Goal: Find specific page/section: Find specific page/section

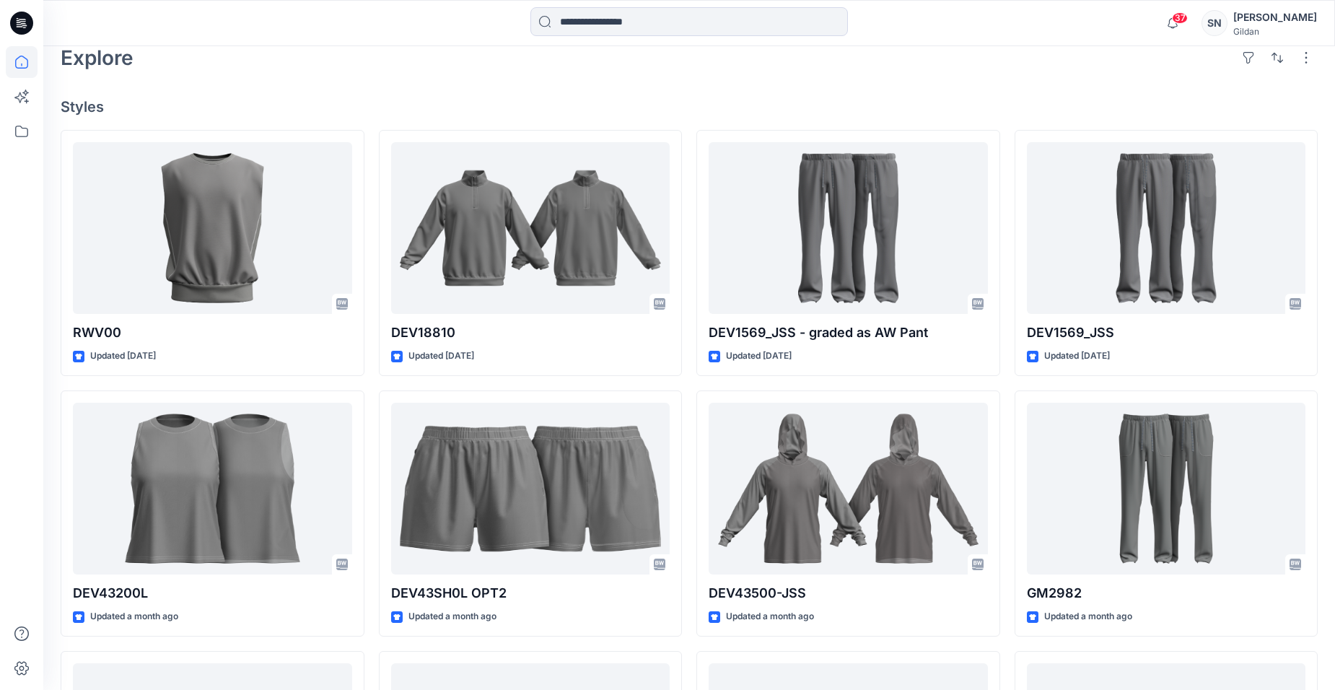
scroll to position [289, 0]
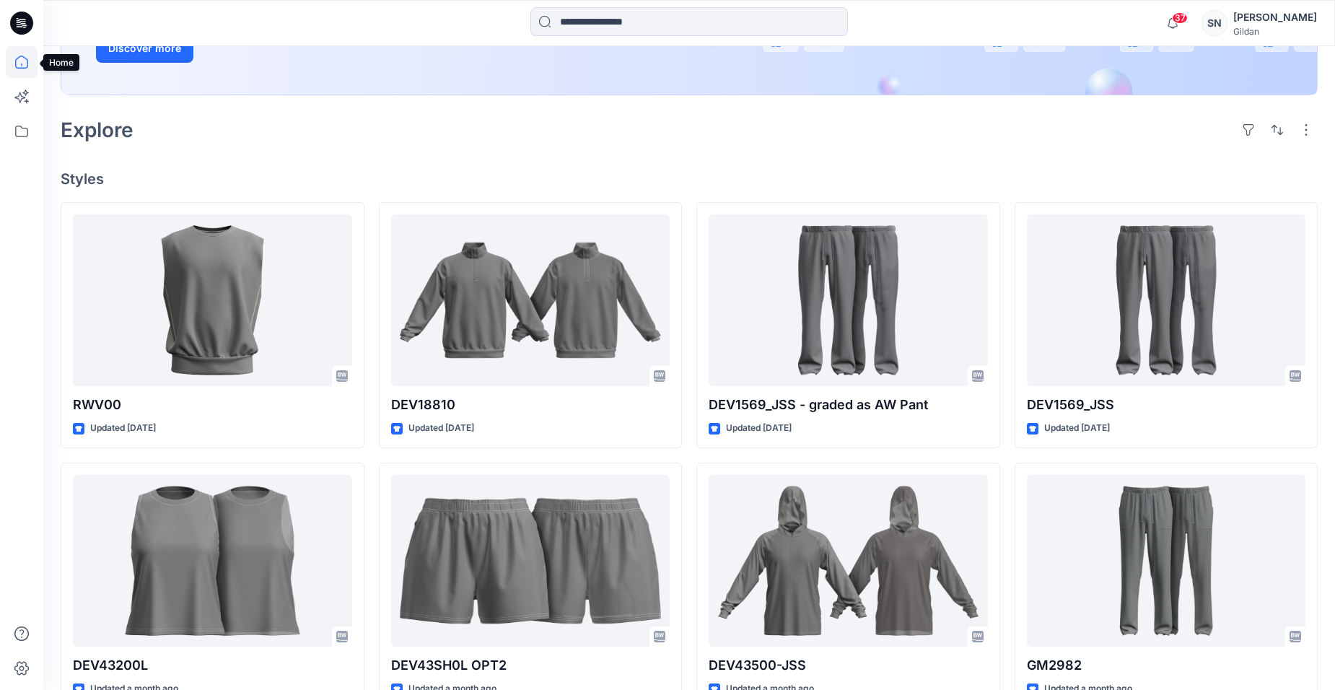
click at [27, 55] on icon at bounding box center [22, 62] width 32 height 32
click at [21, 138] on icon at bounding box center [22, 131] width 32 height 32
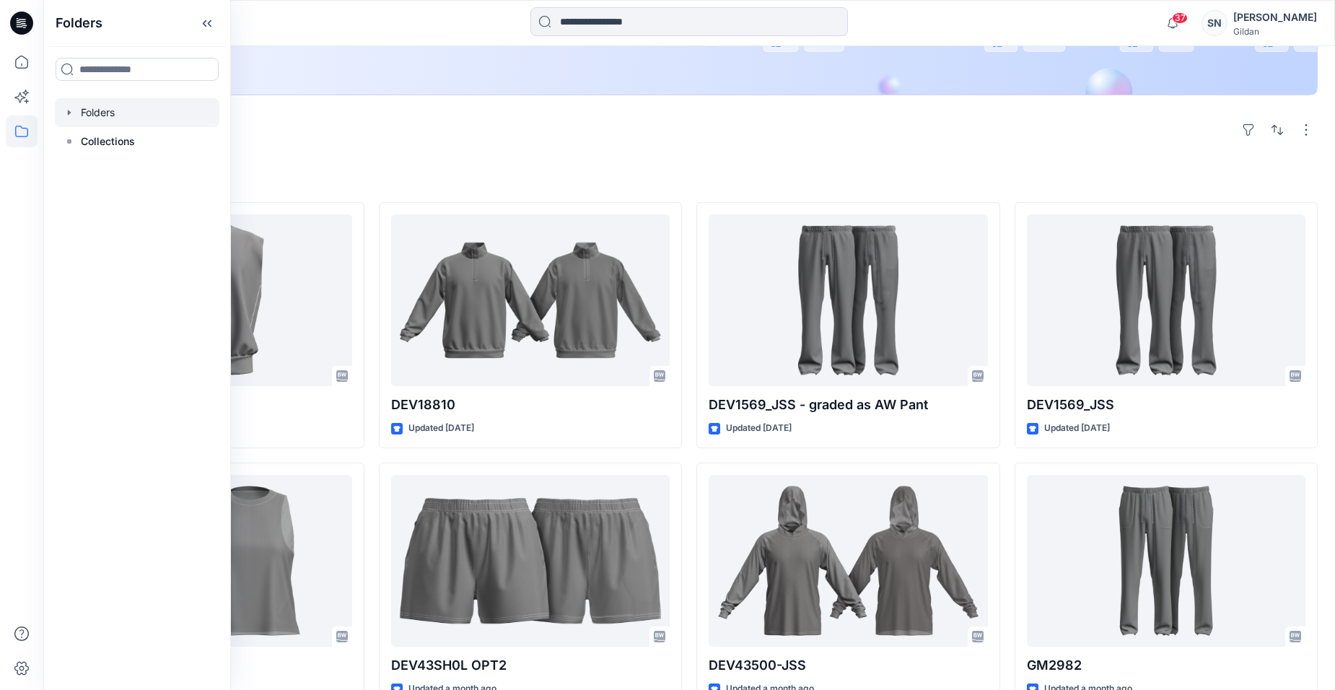
click at [67, 115] on icon "button" at bounding box center [70, 113] width 12 height 12
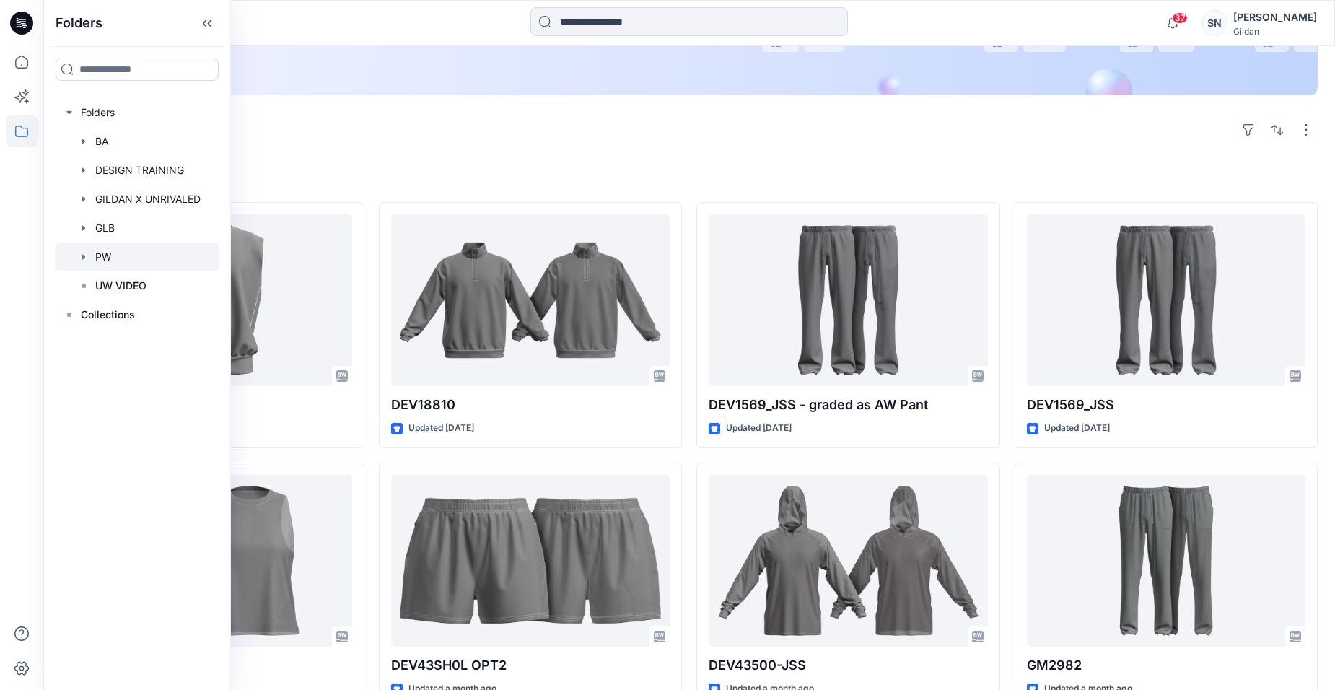
click at [128, 252] on div at bounding box center [137, 257] width 165 height 29
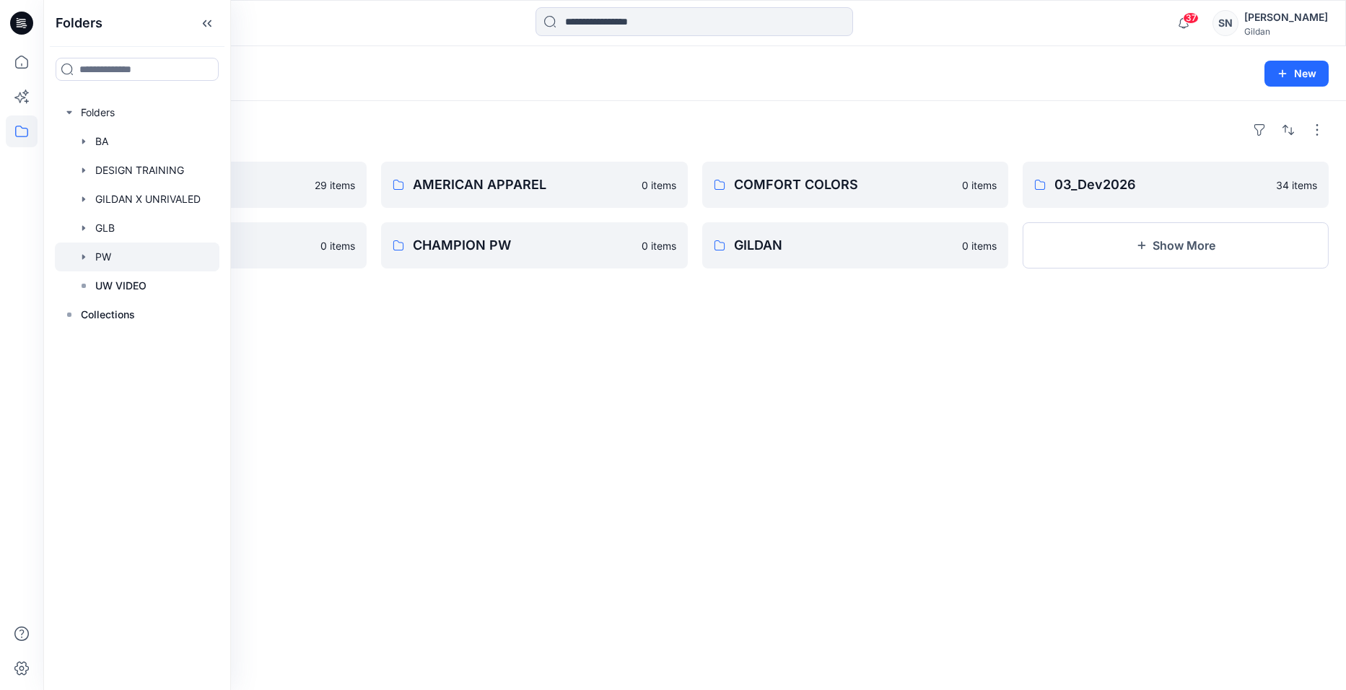
drag, startPoint x: 384, startPoint y: 396, endPoint x: 366, endPoint y: 370, distance: 31.0
click at [387, 401] on div "Folders 03_Dev2025 29 items ALL PRO 0 items AMERICAN APPAREL 0 items CHAMPION P…" at bounding box center [694, 395] width 1303 height 589
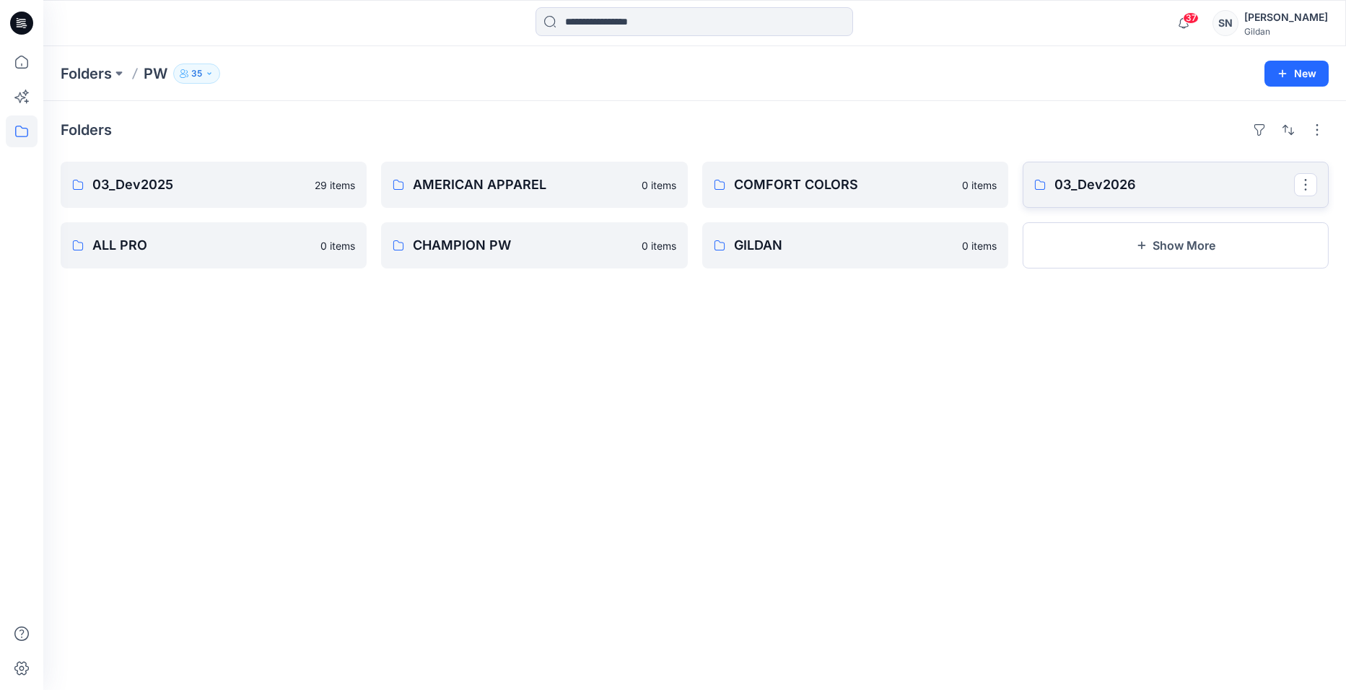
click at [1142, 196] on link "03_Dev2026" at bounding box center [1176, 185] width 306 height 46
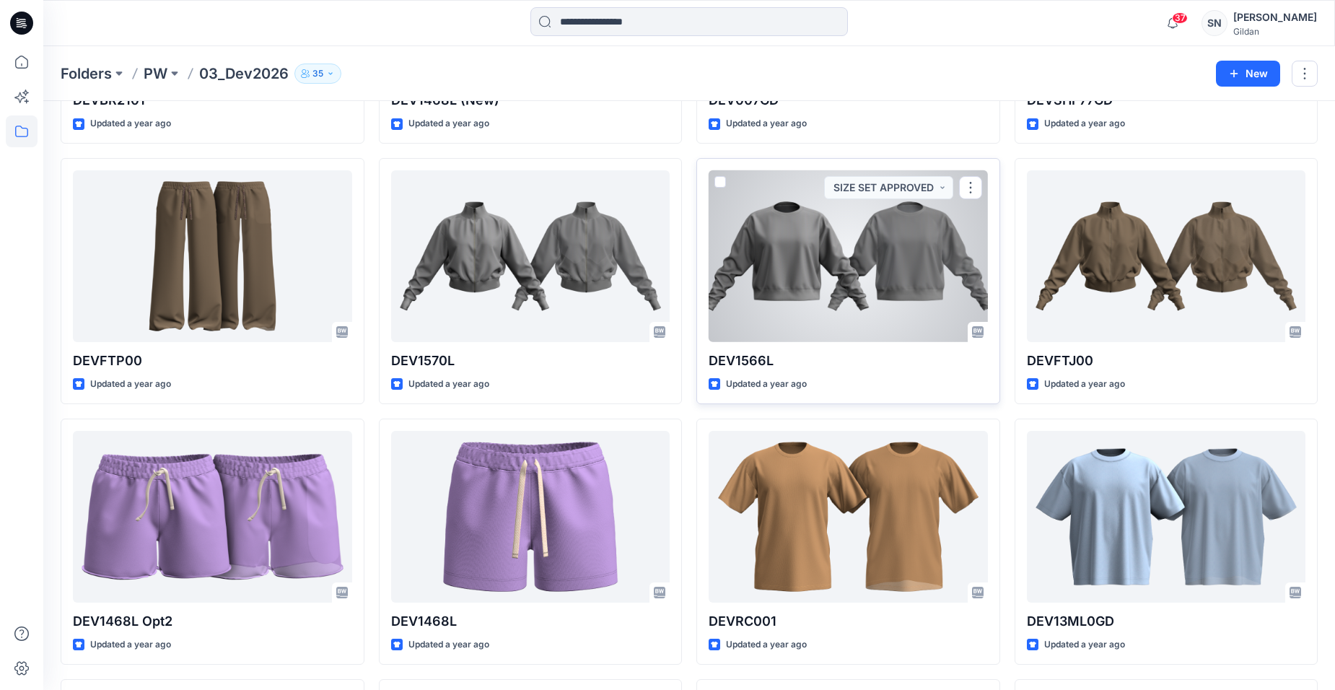
scroll to position [597, 0]
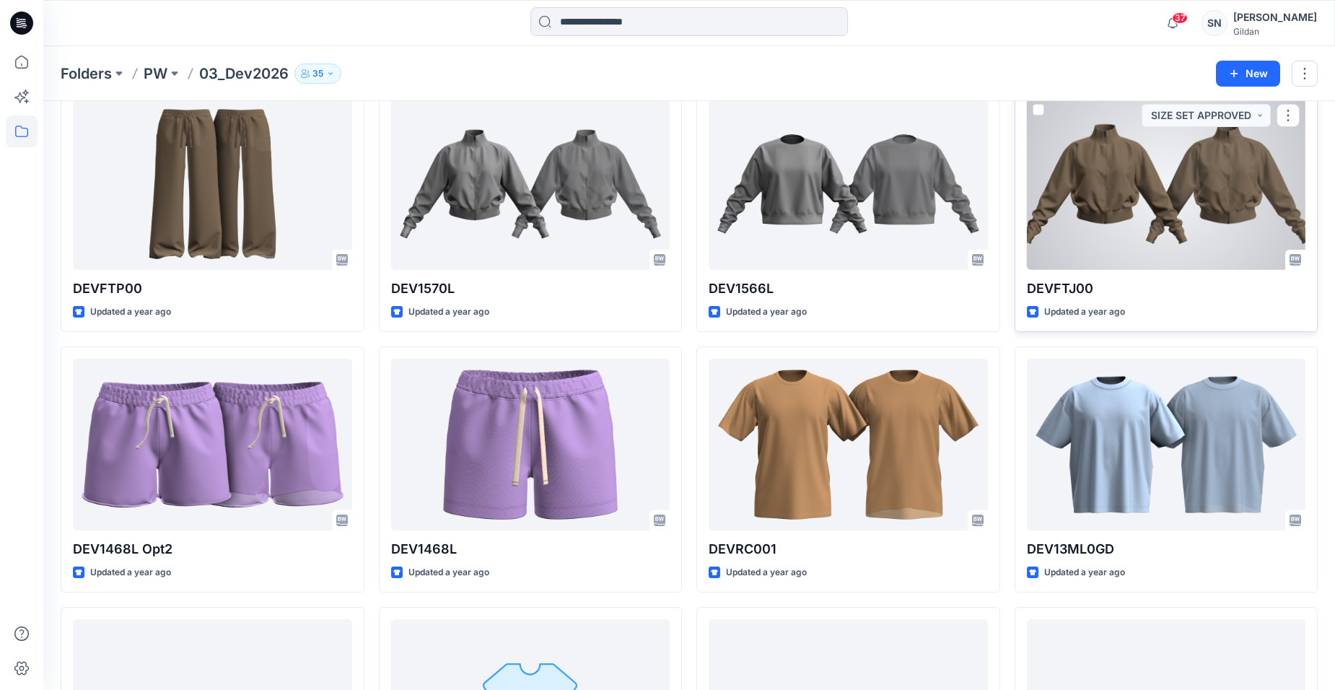
click at [1165, 191] on div at bounding box center [1166, 184] width 279 height 172
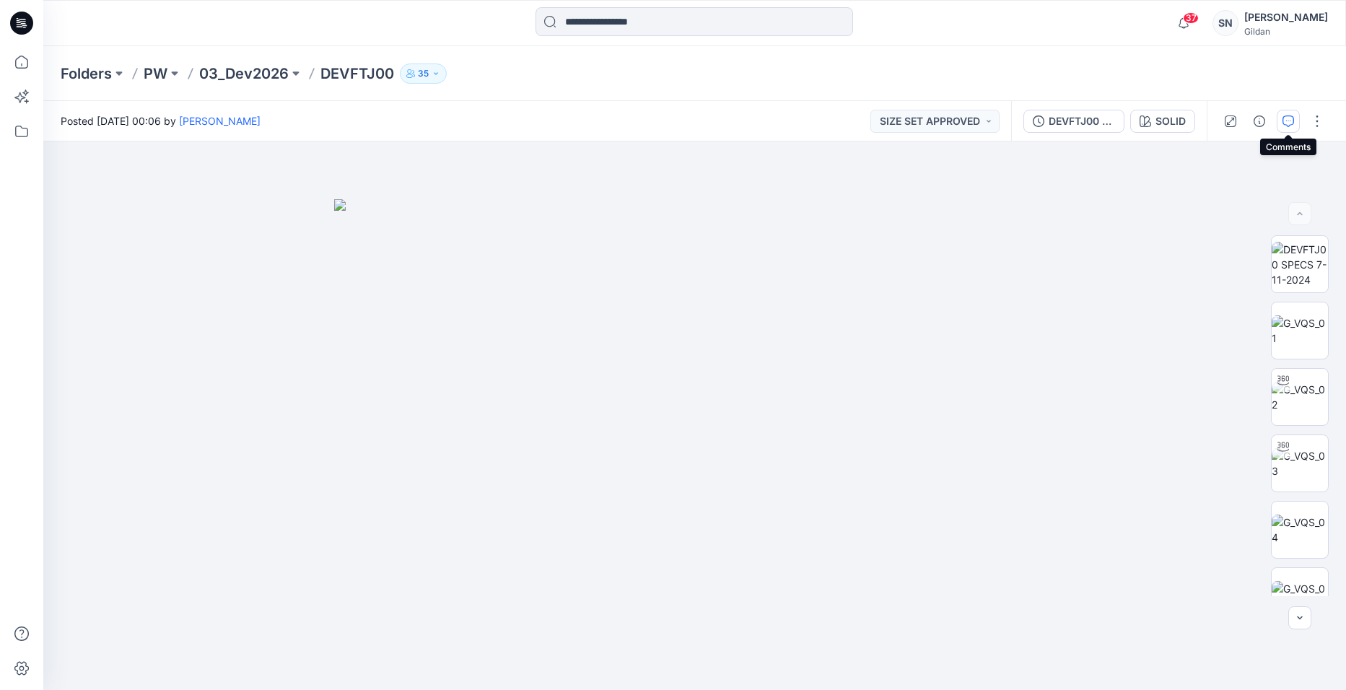
click at [1290, 127] on button "button" at bounding box center [1288, 121] width 23 height 23
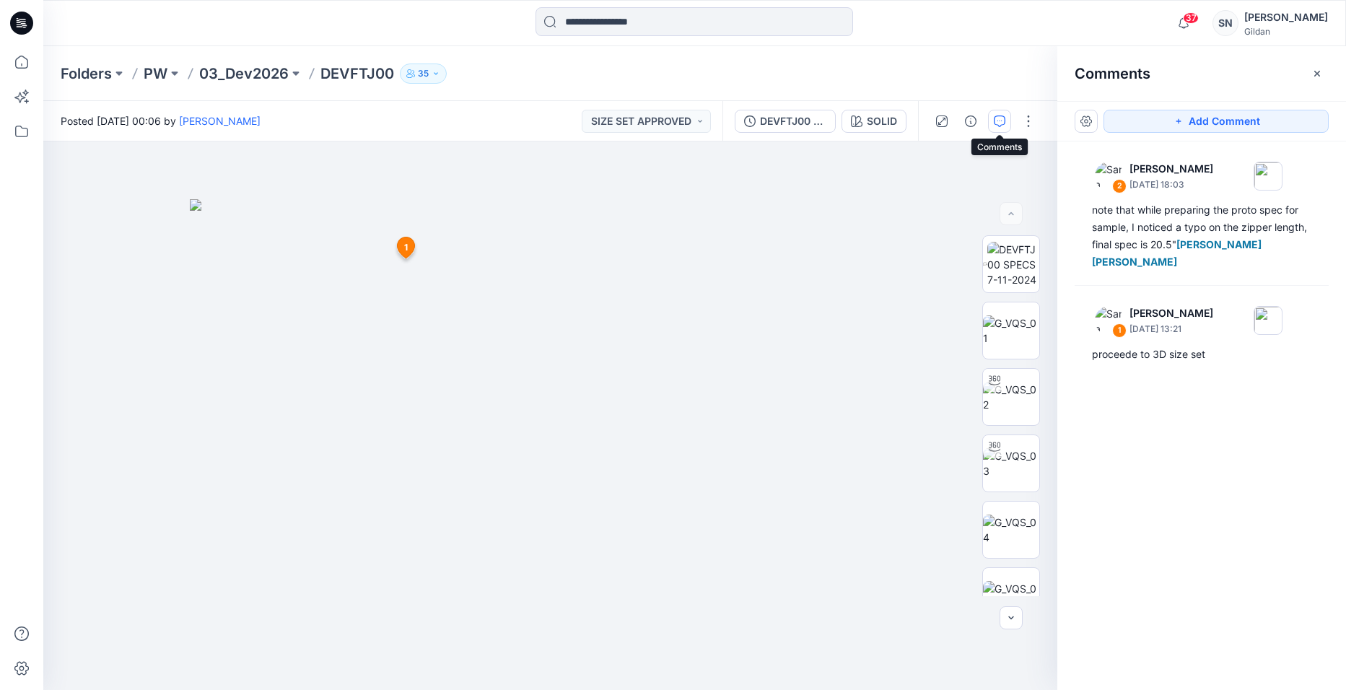
click at [993, 124] on button "button" at bounding box center [999, 121] width 23 height 23
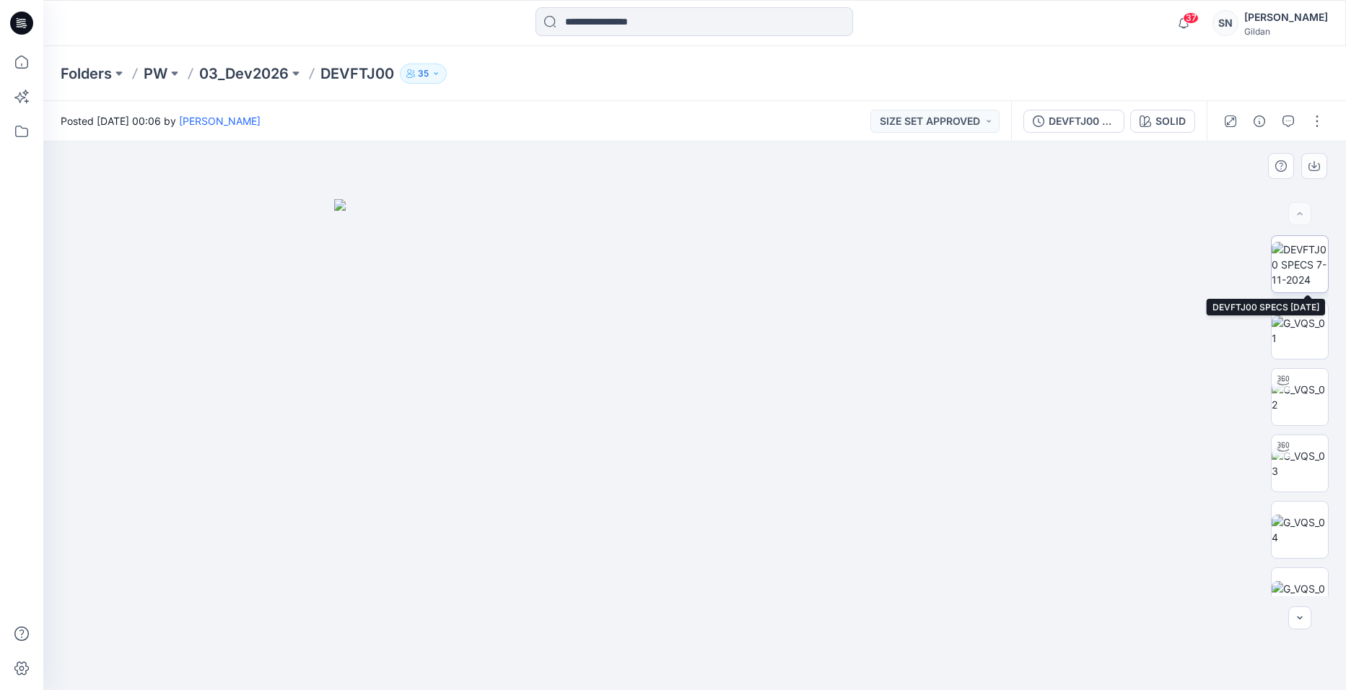
click at [1301, 263] on img at bounding box center [1300, 264] width 56 height 45
